Goal: Information Seeking & Learning: Check status

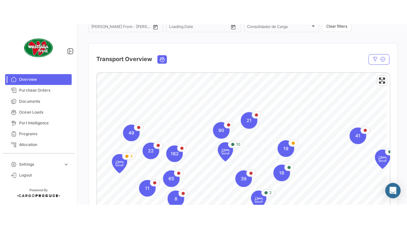
scroll to position [94, 0]
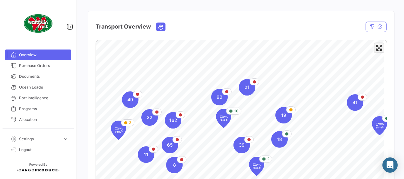
click at [378, 51] on span "Enter fullscreen" at bounding box center [378, 47] width 9 height 9
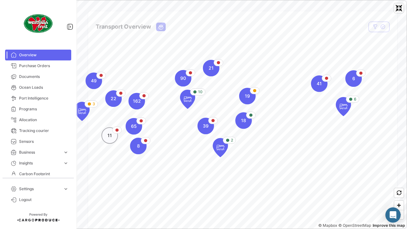
click at [112, 140] on div "11" at bounding box center [109, 135] width 17 height 17
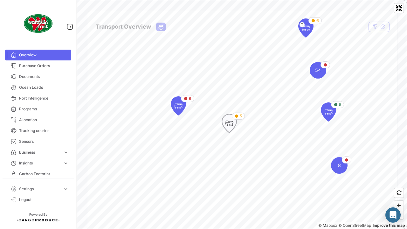
click at [233, 120] on icon "Map marker" at bounding box center [229, 123] width 9 height 13
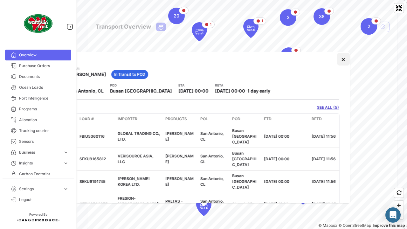
click at [339, 64] on button "×" at bounding box center [343, 59] width 13 height 13
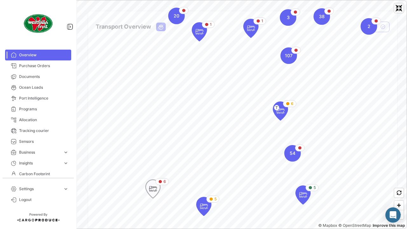
click at [152, 179] on icon "Map marker" at bounding box center [152, 188] width 15 height 18
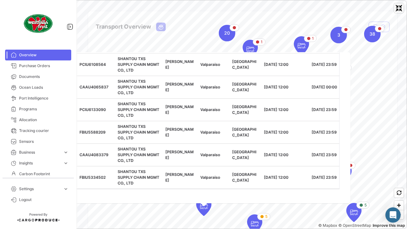
scroll to position [58, 0]
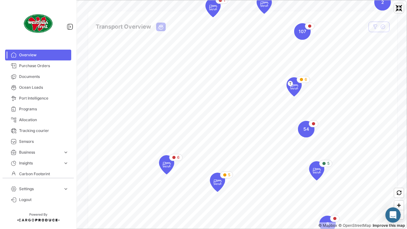
click at [58, 58] on icon "Map marker" at bounding box center [60, 57] width 9 height 13
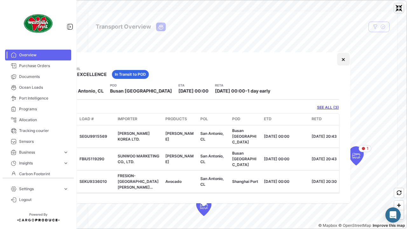
click at [342, 58] on button "×" at bounding box center [343, 59] width 13 height 13
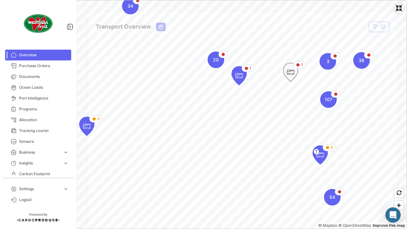
click at [292, 69] on icon "Map marker" at bounding box center [290, 71] width 9 height 13
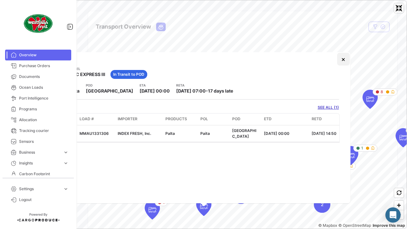
click at [342, 57] on button "×" at bounding box center [343, 59] width 13 height 13
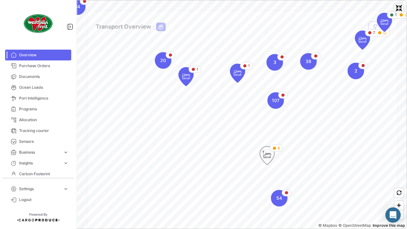
click at [266, 158] on icon "Map marker" at bounding box center [266, 155] width 9 height 13
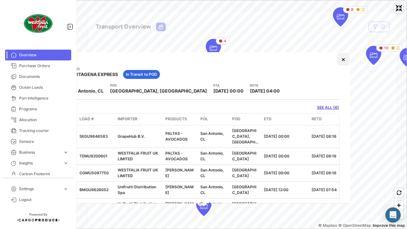
click at [340, 58] on button "×" at bounding box center [343, 59] width 13 height 13
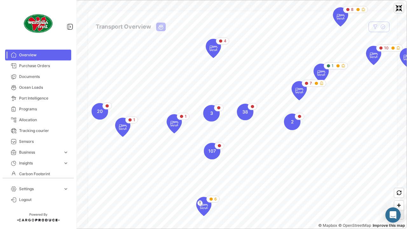
click at [400, 179] on span "Zoom out" at bounding box center [398, 214] width 9 height 9
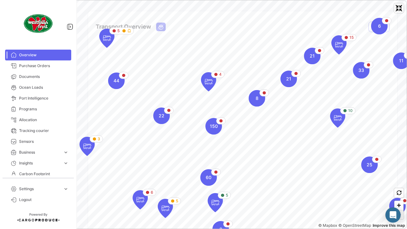
click at [400, 179] on span "Zoom out" at bounding box center [398, 214] width 9 height 9
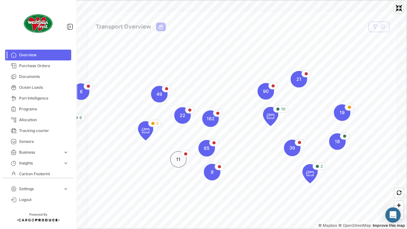
click at [174, 158] on div "11" at bounding box center [178, 159] width 17 height 17
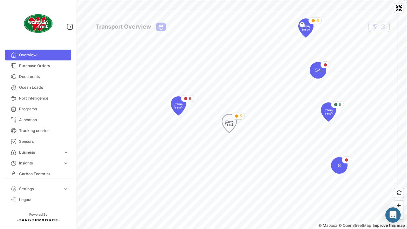
click at [230, 131] on icon "Map marker" at bounding box center [229, 123] width 15 height 18
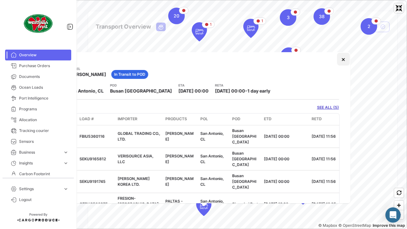
click at [337, 62] on button "×" at bounding box center [343, 59] width 13 height 13
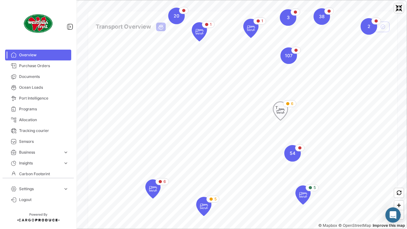
click at [284, 109] on icon "Map marker" at bounding box center [280, 110] width 9 height 13
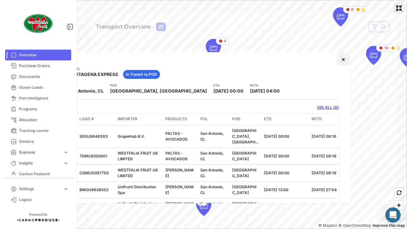
click at [337, 58] on button "×" at bounding box center [343, 59] width 13 height 13
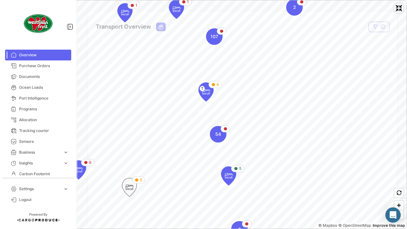
click at [125, 179] on icon "Map marker" at bounding box center [129, 186] width 9 height 13
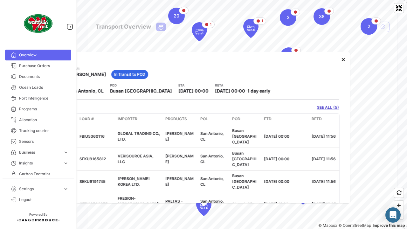
click at [59, 143] on div "Vessel KOTA [PERSON_NAME] In Transit to POD POL [GEOGRAPHIC_DATA], CL POD Busan…" at bounding box center [203, 127] width 293 height 151
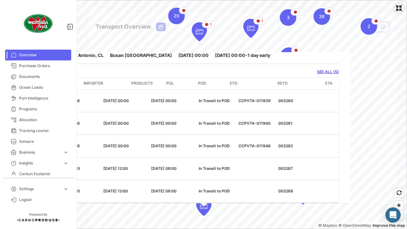
scroll to position [0, 29]
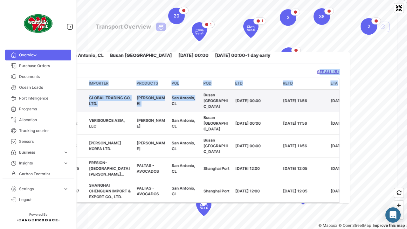
drag, startPoint x: 190, startPoint y: 69, endPoint x: 194, endPoint y: 95, distance: 25.7
click at [194, 95] on app-shipments-overview-map-detail "Vessel KOTA [PERSON_NAME] In Transit to POD POL [GEOGRAPHIC_DATA], CL POD Busan…" at bounding box center [204, 116] width 270 height 172
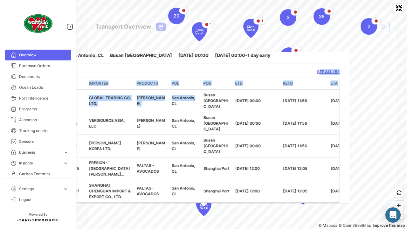
drag, startPoint x: 194, startPoint y: 95, endPoint x: 166, endPoint y: 73, distance: 35.3
click at [166, 73] on div "SEE ALL (5)" at bounding box center [204, 72] width 270 height 6
click at [117, 74] on div "SEE ALL (5)" at bounding box center [204, 72] width 270 height 6
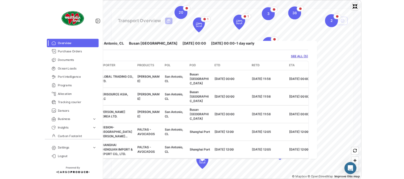
scroll to position [0, 0]
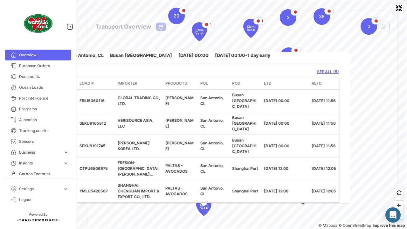
click at [317, 72] on link "SEE ALL (5)" at bounding box center [328, 72] width 22 height 6
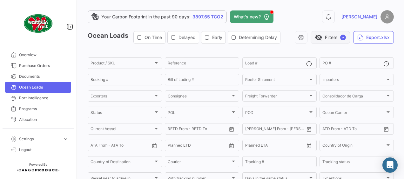
click at [340, 37] on span "✓" at bounding box center [343, 38] width 6 height 6
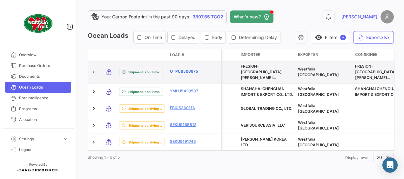
click at [179, 69] on link "OTPU6506975" at bounding box center [186, 72] width 33 height 6
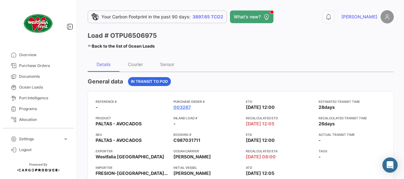
click at [273, 84] on div "General data In Transit to POD" at bounding box center [241, 81] width 306 height 9
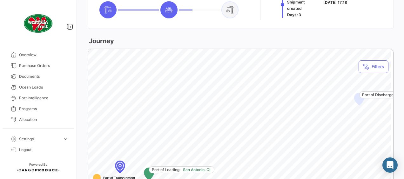
scroll to position [356, 0]
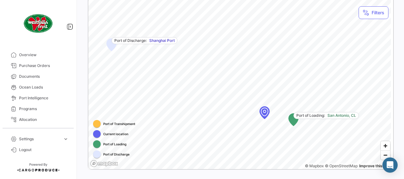
click at [404, 88] on html "Overview Purchase Orders Documents Ocean Loads Port Intelligence Programs Alloc…" at bounding box center [202, 89] width 404 height 179
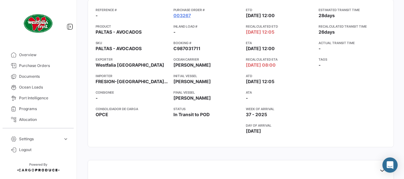
scroll to position [91, 0]
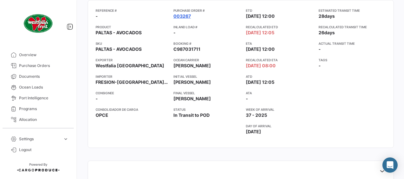
click at [178, 15] on link "003267" at bounding box center [181, 16] width 17 height 6
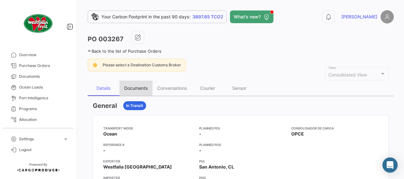
click at [144, 87] on div "Documents" at bounding box center [136, 87] width 24 height 5
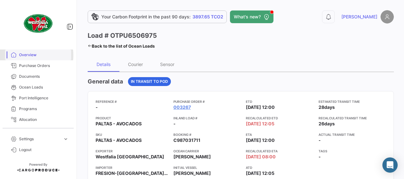
click at [23, 55] on span "Overview" at bounding box center [44, 55] width 50 height 6
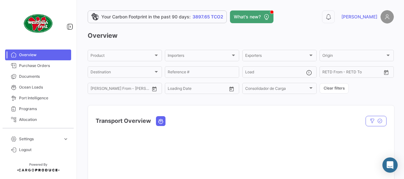
click at [256, 123] on div "Transport Overview" at bounding box center [198, 121] width 204 height 16
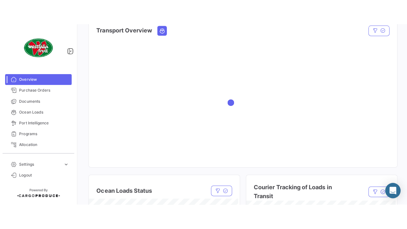
scroll to position [102, 0]
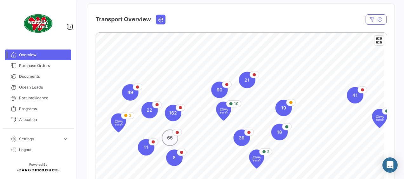
click at [173, 144] on div "65" at bounding box center [170, 138] width 17 height 17
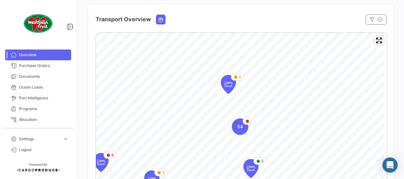
drag, startPoint x: 376, startPoint y: 44, endPoint x: 377, endPoint y: 77, distance: 33.1
click at [376, 44] on span "Enter fullscreen" at bounding box center [378, 40] width 9 height 9
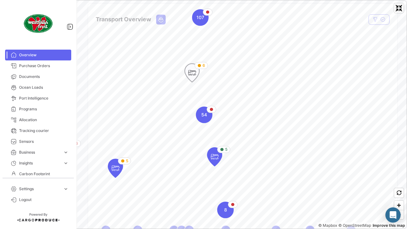
click at [189, 70] on icon "Map marker" at bounding box center [191, 72] width 9 height 13
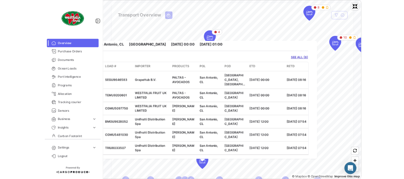
scroll to position [34, 0]
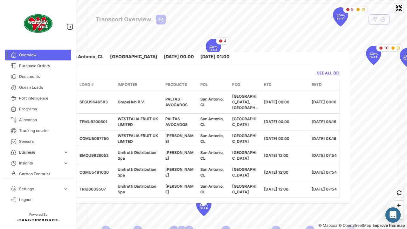
click at [319, 73] on link "SEE ALL (6)" at bounding box center [328, 73] width 22 height 6
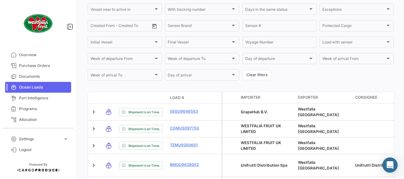
scroll to position [176, 0]
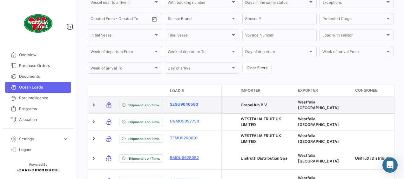
click at [180, 107] on link "SEGU9646583" at bounding box center [186, 105] width 33 height 6
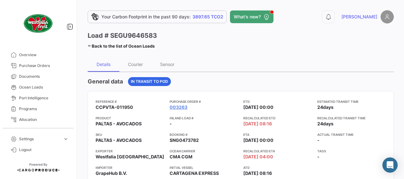
click at [209, 88] on div "General data In Transit to POD Reference # CCPVTA-011950 Product PALTAS - AVOCA…" at bounding box center [241, 162] width 306 height 170
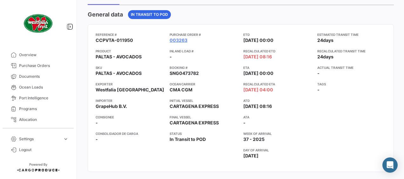
scroll to position [64, 0]
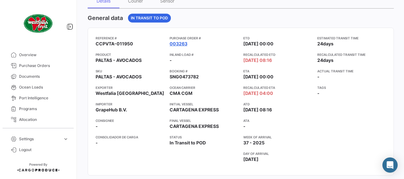
click at [172, 42] on link "003263" at bounding box center [179, 44] width 18 height 6
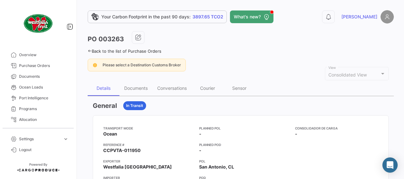
drag, startPoint x: 340, startPoint y: 146, endPoint x: 317, endPoint y: 24, distance: 124.4
click at [317, 24] on div "Your Carbon Footprint in the past 90 days: 3897.65 TCO2 What's new? 0 [PERSON_N…" at bounding box center [241, 89] width 327 height 179
drag, startPoint x: 317, startPoint y: 24, endPoint x: 294, endPoint y: 43, distance: 29.6
click at [294, 43] on div "PO 003263" at bounding box center [241, 39] width 306 height 16
click at [383, 46] on div "PO 003263" at bounding box center [241, 39] width 306 height 16
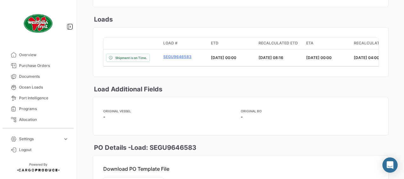
scroll to position [471, 0]
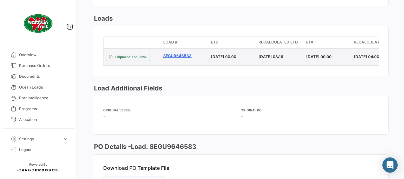
click at [170, 53] on link "SEGU9646583" at bounding box center [184, 56] width 43 height 6
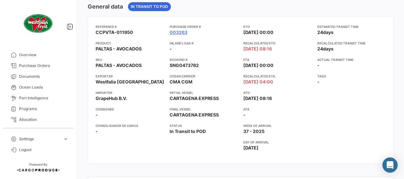
scroll to position [64, 0]
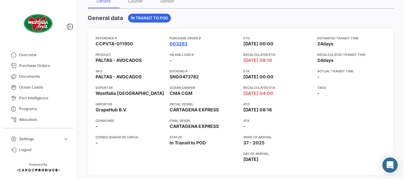
click at [177, 45] on link "003263" at bounding box center [179, 44] width 18 height 6
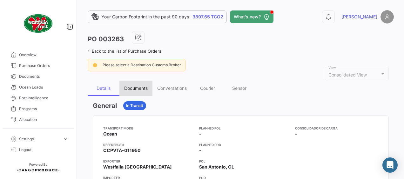
click at [136, 90] on div "Documents" at bounding box center [135, 88] width 33 height 15
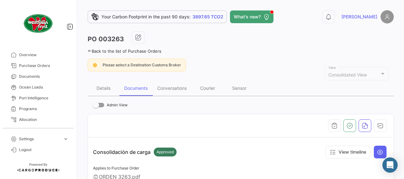
click at [219, 43] on div "PO 003263" at bounding box center [241, 39] width 306 height 16
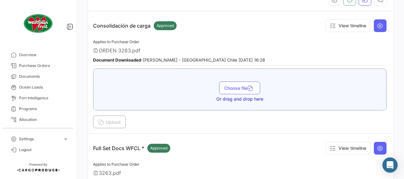
scroll to position [114, 0]
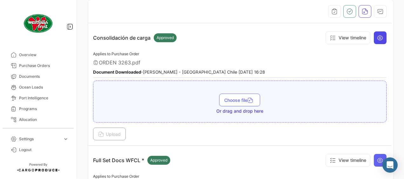
click at [377, 37] on icon at bounding box center [380, 38] width 6 height 6
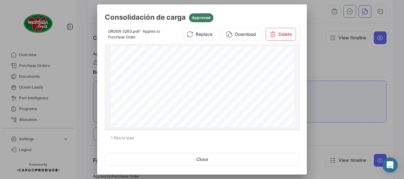
scroll to position [0, 0]
click at [240, 33] on button "Download" at bounding box center [242, 34] width 41 height 13
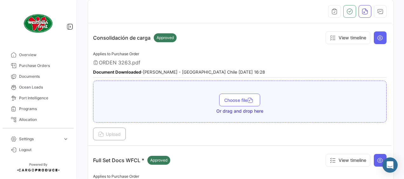
click at [167, 58] on div "Applies to Purchase Order ORDEN 3263.pdf Document Downloaded - [PERSON_NAME] - …" at bounding box center [239, 64] width 293 height 28
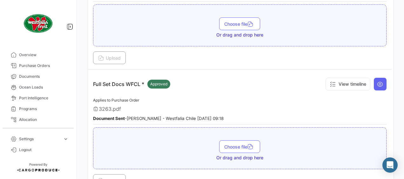
scroll to position [203, 0]
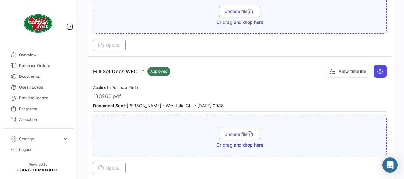
click at [378, 68] on icon at bounding box center [380, 71] width 6 height 6
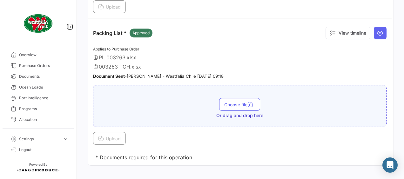
scroll to position [368, 0]
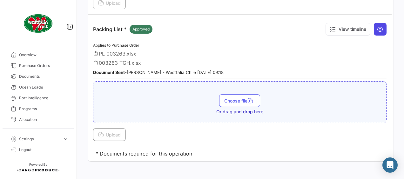
click at [377, 26] on icon at bounding box center [380, 29] width 6 height 6
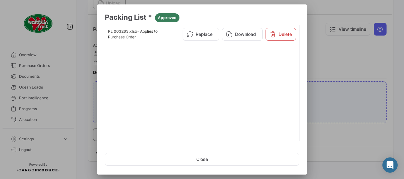
click at [357, 50] on div at bounding box center [202, 89] width 404 height 179
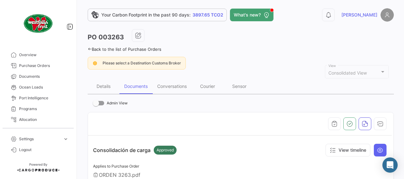
scroll to position [0, 0]
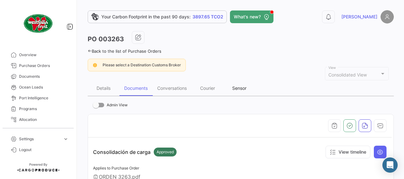
click at [237, 88] on div "Sensor" at bounding box center [239, 87] width 14 height 5
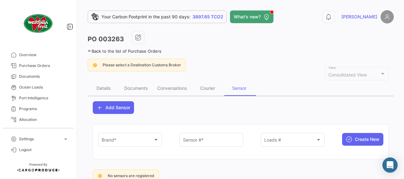
click at [300, 107] on div "Add Sensor" at bounding box center [241, 107] width 296 height 13
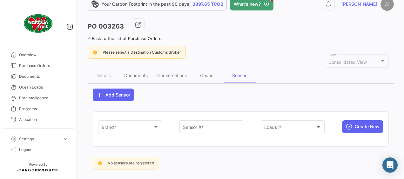
scroll to position [22, 0]
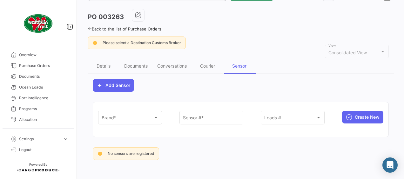
click at [91, 29] on icon at bounding box center [90, 29] width 4 height 4
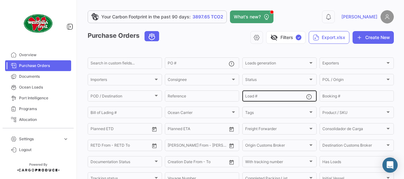
click at [277, 96] on input "Load #" at bounding box center [275, 97] width 61 height 4
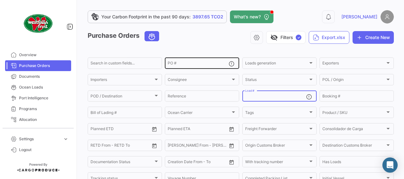
click at [199, 63] on input "PO #" at bounding box center [198, 64] width 61 height 4
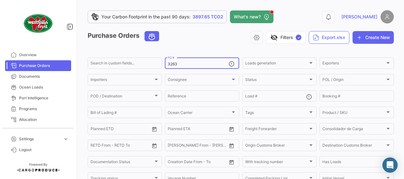
type input "3263"
click at [208, 26] on app-header "Your Carbon Footprint in the past 90 days: 3897.65 TCO2 What's new? 0 [PERSON_N…" at bounding box center [241, 20] width 306 height 21
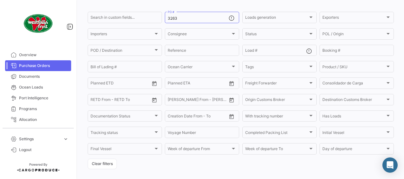
scroll to position [37, 0]
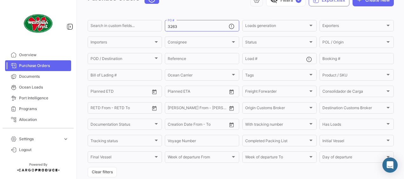
click at [226, 3] on div "visibility_off Filters ✓ Export.xlsx Create New" at bounding box center [279, 0] width 230 height 13
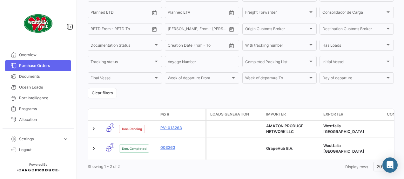
scroll to position [126, 0]
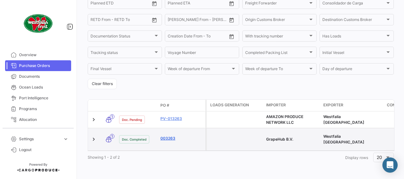
click at [168, 138] on link "003263" at bounding box center [181, 139] width 43 height 6
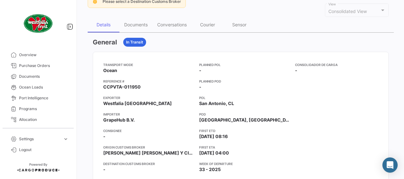
scroll to position [51, 0]
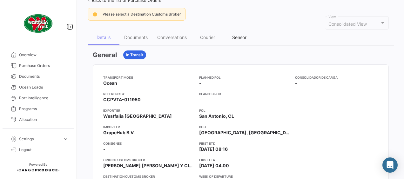
click at [237, 38] on div "Sensor" at bounding box center [239, 37] width 14 height 5
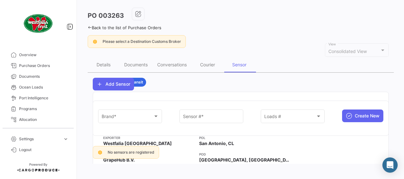
scroll to position [0, 0]
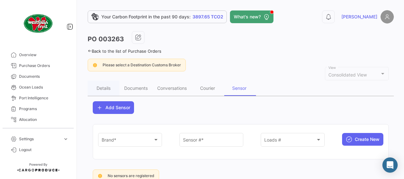
click at [249, 64] on div "Please select a Destination Customs Broker" at bounding box center [241, 65] width 306 height 13
click at [24, 59] on link "Overview" at bounding box center [38, 55] width 66 height 11
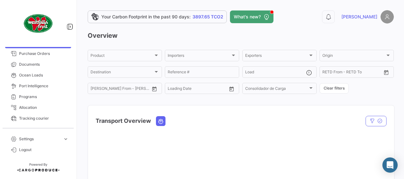
scroll to position [13, 0]
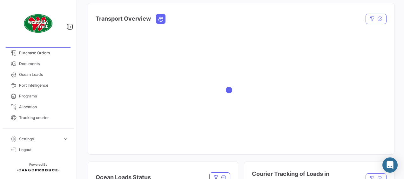
scroll to position [102, 0]
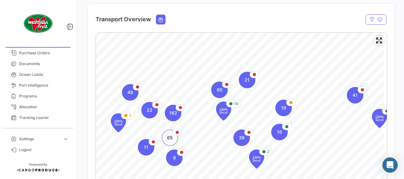
click at [170, 140] on span "65" at bounding box center [170, 138] width 6 height 6
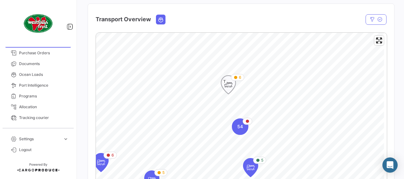
click at [226, 86] on icon "Map marker" at bounding box center [228, 84] width 9 height 13
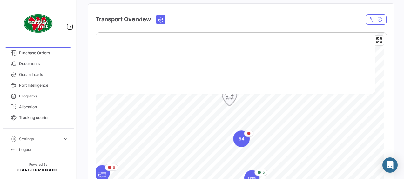
scroll to position [0, 0]
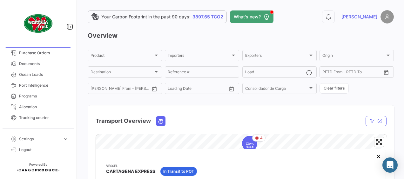
click at [222, 116] on div "Transport Overview" at bounding box center [198, 121] width 204 height 16
click at [316, 88] on div "Product Product Importers Importers Exporters Exporters Origin Origin Destinati…" at bounding box center [241, 72] width 306 height 46
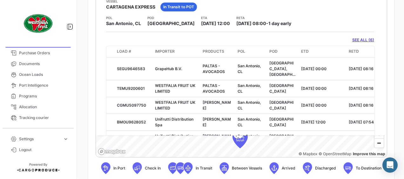
scroll to position [165, 0]
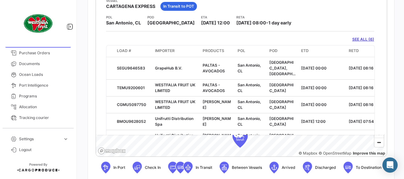
click at [356, 39] on link "SEE ALL (6)" at bounding box center [363, 40] width 22 height 6
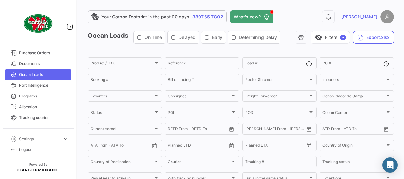
click at [165, 48] on div "Ocean Loads On Time Delayed Early Determining Delay visibility_off Filters ✓ Ex…" at bounding box center [241, 40] width 306 height 18
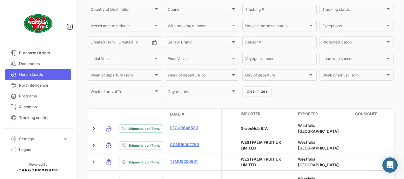
scroll to position [191, 0]
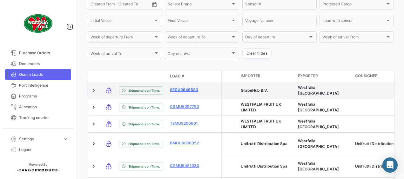
click at [179, 93] on link "SEGU9646583" at bounding box center [186, 90] width 33 height 6
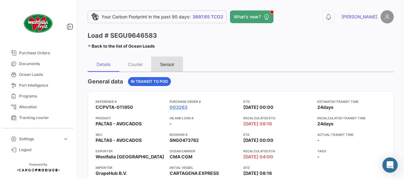
click at [170, 63] on div "Sensor" at bounding box center [167, 64] width 14 height 5
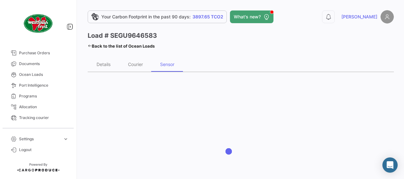
click at [215, 44] on div "Load # SEGU9646583 Back to the list of Ocean Loads" at bounding box center [164, 40] width 153 height 19
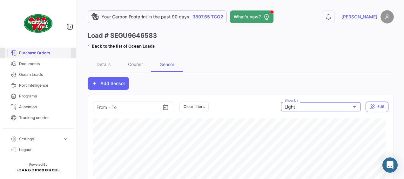
click at [39, 55] on span "Purchase Orders" at bounding box center [44, 53] width 50 height 6
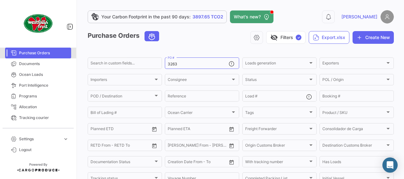
click at [39, 55] on span "Purchase Orders" at bounding box center [44, 53] width 50 height 6
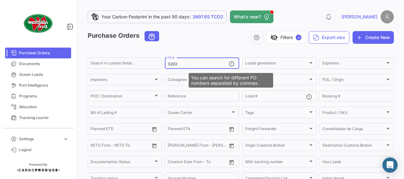
click at [230, 64] on mat-icon at bounding box center [233, 65] width 8 height 8
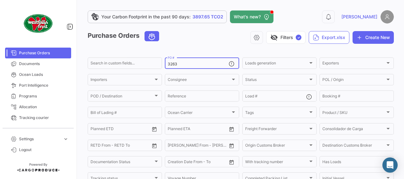
click at [210, 44] on div "Purchase Orders visibility_off Filters ✓ Export.xlsx Create New" at bounding box center [241, 40] width 306 height 18
click at [223, 34] on div "visibility_off Filters ✓ Export.xlsx Create New" at bounding box center [279, 37] width 230 height 13
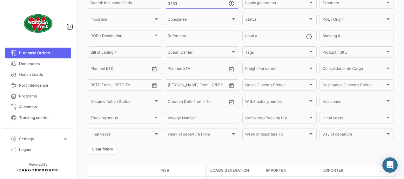
scroll to position [126, 0]
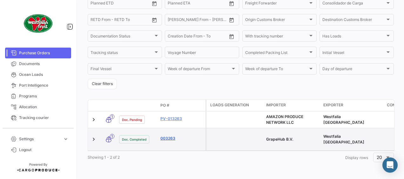
click at [165, 136] on link "003263" at bounding box center [181, 139] width 43 height 6
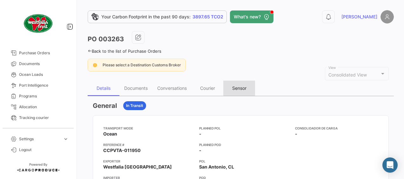
click at [238, 88] on div "Sensor" at bounding box center [239, 87] width 14 height 5
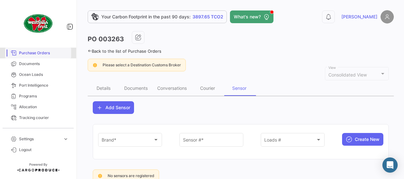
click at [45, 52] on span "Purchase Orders" at bounding box center [44, 53] width 50 height 6
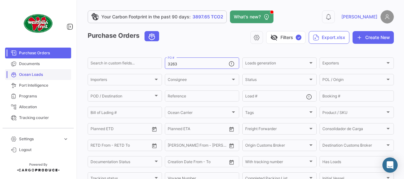
click at [44, 74] on span "Ocean Loads" at bounding box center [44, 75] width 50 height 6
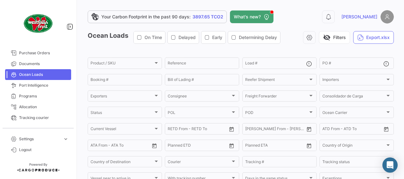
click at [217, 49] on app-list-header "Ocean Loads On Time Delayed Early Determining Delay visibility_off Filters Expo…" at bounding box center [241, 140] width 306 height 219
click at [280, 64] on input "Load #" at bounding box center [275, 64] width 61 height 4
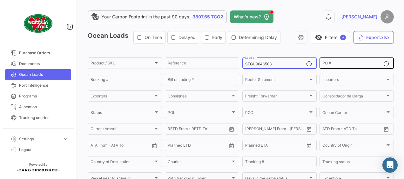
type input "SEGU9646583"
click at [294, 51] on app-list-header "Ocean Loads On Time Delayed Early Determining Delay visibility_off Filters ✓ Ex…" at bounding box center [241, 140] width 306 height 219
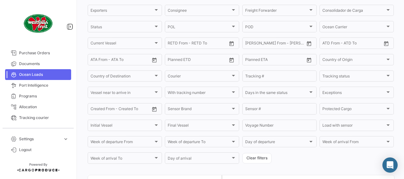
scroll to position [146, 0]
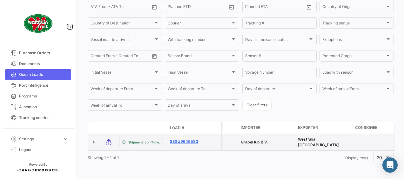
click at [187, 139] on link "SEGU9646583" at bounding box center [186, 142] width 33 height 6
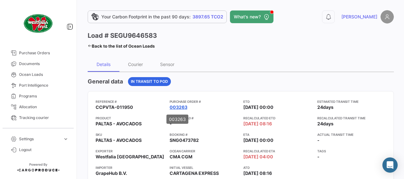
click at [177, 106] on link "003263" at bounding box center [179, 107] width 18 height 6
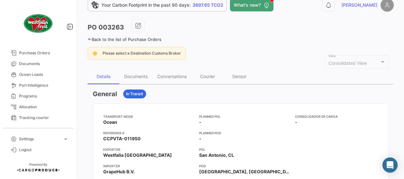
scroll to position [13, 0]
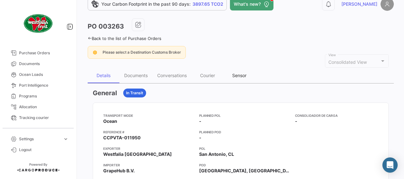
click at [242, 75] on div "Sensor" at bounding box center [239, 75] width 14 height 5
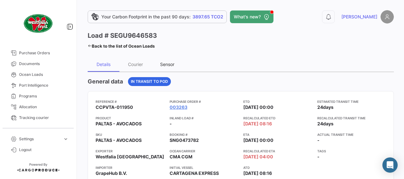
click at [170, 64] on div "Sensor" at bounding box center [167, 64] width 14 height 5
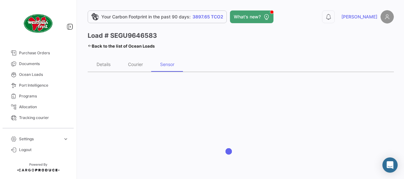
click at [150, 76] on div at bounding box center [241, 151] width 306 height 159
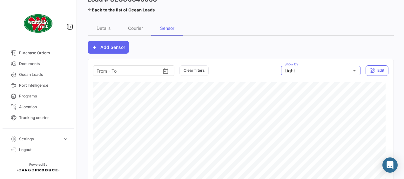
scroll to position [36, 0]
click at [167, 74] on icon "Open calendar" at bounding box center [165, 72] width 7 height 7
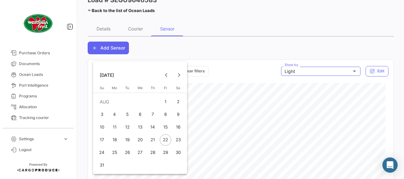
click at [102, 7] on div at bounding box center [202, 89] width 404 height 179
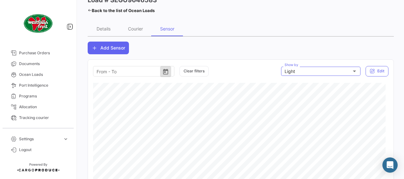
click at [90, 9] on icon at bounding box center [90, 10] width 4 height 4
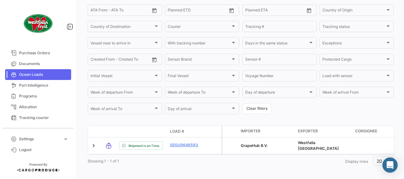
scroll to position [146, 0]
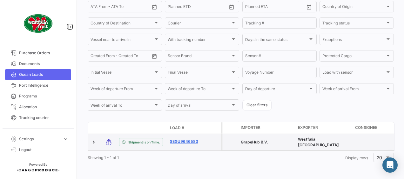
click at [184, 139] on link "SEGU9646583" at bounding box center [186, 142] width 33 height 6
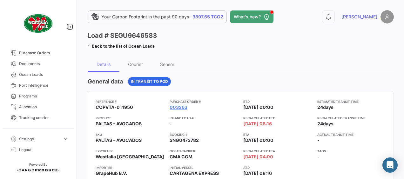
click at [106, 46] on link "Back to the list of Ocean Loads" at bounding box center [121, 46] width 67 height 9
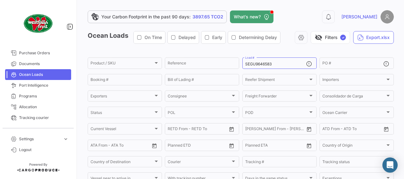
click at [154, 6] on div "Your Carbon Footprint in the past 90 days: 3897.65 TCO2 What's new? 0 [PERSON_N…" at bounding box center [241, 89] width 327 height 179
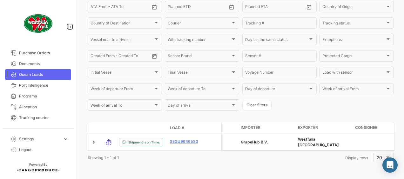
scroll to position [146, 0]
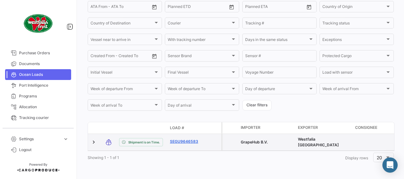
click at [186, 139] on link "SEGU9646583" at bounding box center [186, 142] width 33 height 6
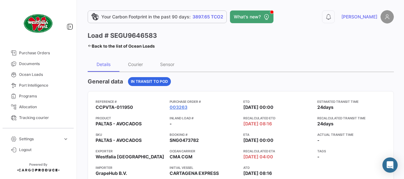
click at [217, 57] on div "Details Courier Sensor" at bounding box center [241, 64] width 306 height 15
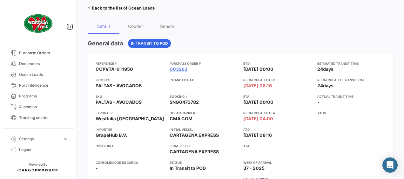
scroll to position [25, 0]
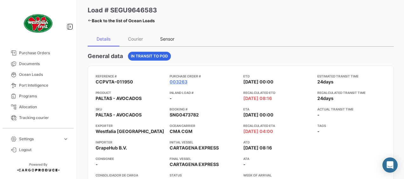
click at [169, 36] on div "Sensor" at bounding box center [167, 38] width 14 height 5
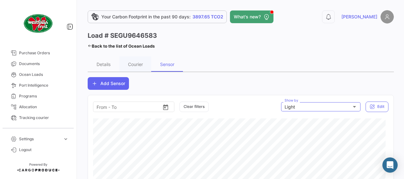
click at [225, 55] on div "Load # SEGU9646583 Back to the list of Ocean Loads Details Courier Sensor Add S…" at bounding box center [241, 141] width 306 height 220
click at [347, 105] on div "Light" at bounding box center [318, 107] width 67 height 5
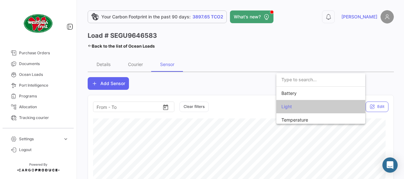
scroll to position [3, 0]
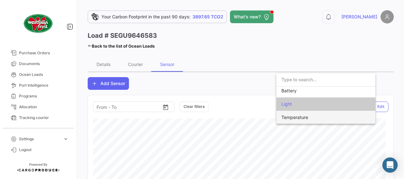
click at [312, 114] on span "Temperature" at bounding box center [325, 117] width 89 height 13
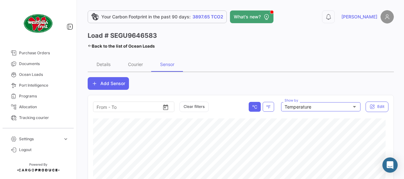
click at [272, 58] on div "Details Courier Sensor" at bounding box center [241, 64] width 306 height 15
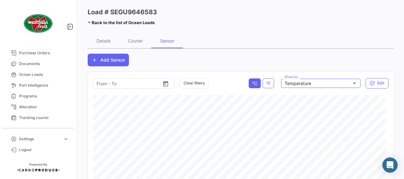
scroll to position [23, 0]
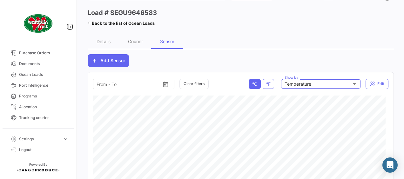
click at [102, 21] on link "Back to the list of Ocean Loads" at bounding box center [121, 23] width 67 height 9
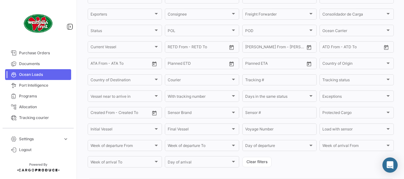
scroll to position [146, 0]
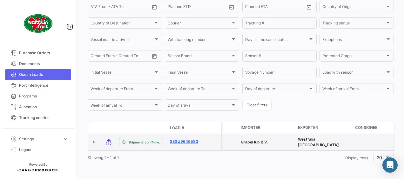
click at [185, 139] on link "SEGU9646583" at bounding box center [186, 142] width 33 height 6
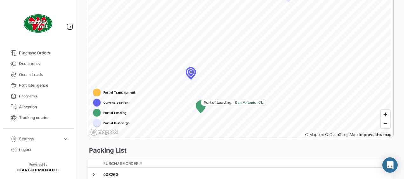
scroll to position [412, 0]
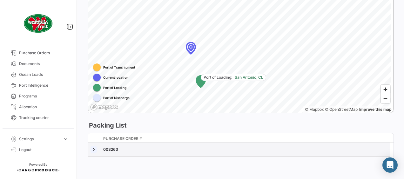
click at [92, 149] on link at bounding box center [94, 149] width 6 height 6
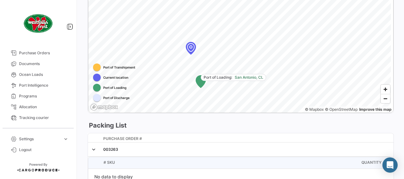
click at [169, 129] on div "Packing List" at bounding box center [241, 125] width 306 height 9
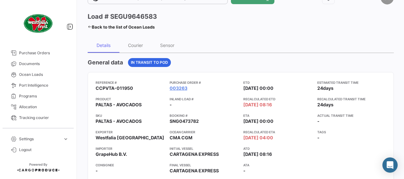
scroll to position [18, 0]
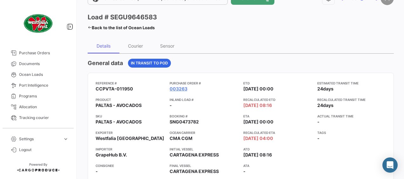
click at [102, 46] on div "Details" at bounding box center [104, 45] width 14 height 5
click at [179, 86] on link "003263" at bounding box center [179, 89] width 18 height 6
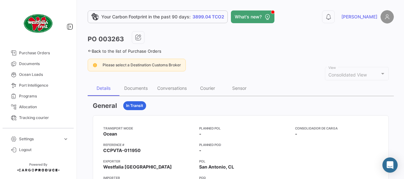
scroll to position [13, 0]
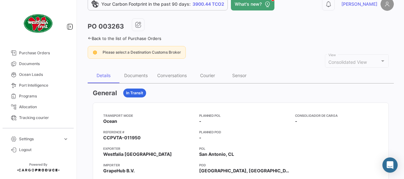
click at [226, 39] on div "Back to the list of Purchase Orders" at bounding box center [241, 37] width 306 height 7
click at [131, 73] on div "Documents" at bounding box center [136, 75] width 24 height 5
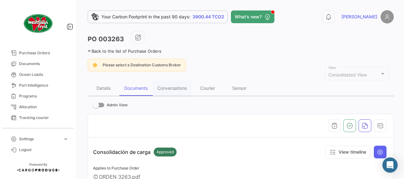
click at [223, 44] on div "PO 003263" at bounding box center [241, 39] width 306 height 16
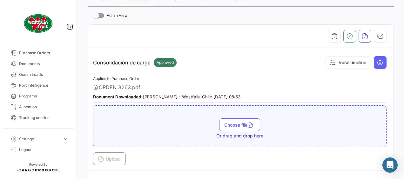
scroll to position [127, 0]
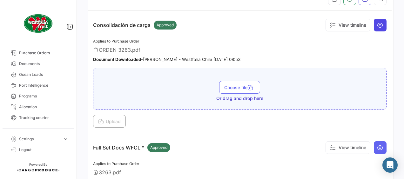
click at [377, 23] on icon at bounding box center [380, 25] width 6 height 6
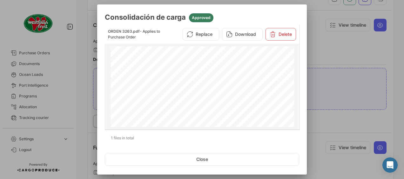
scroll to position [0, 0]
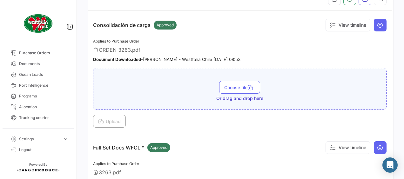
click at [286, 32] on div "Consolidación de carga Approved View timeline" at bounding box center [239, 25] width 293 height 19
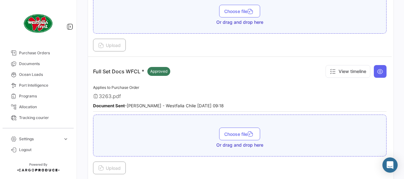
scroll to position [216, 0]
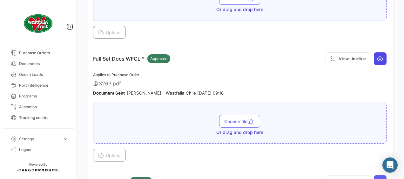
click at [377, 56] on icon at bounding box center [380, 59] width 6 height 6
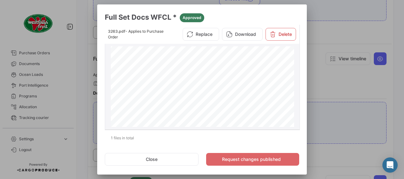
scroll to position [772, 0]
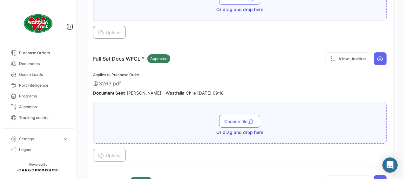
click at [311, 65] on div "Full Set Docs WFCL * Approved View timeline" at bounding box center [239, 58] width 293 height 19
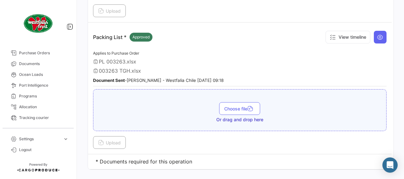
scroll to position [368, 0]
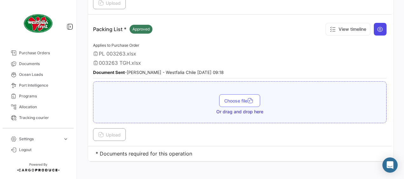
click at [378, 27] on icon at bounding box center [380, 29] width 6 height 6
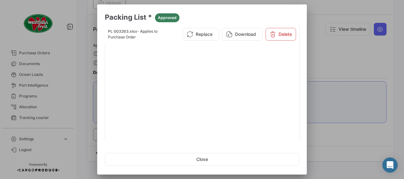
click at [358, 61] on div at bounding box center [202, 89] width 404 height 179
